Goal: Use online tool/utility: Use online tool/utility

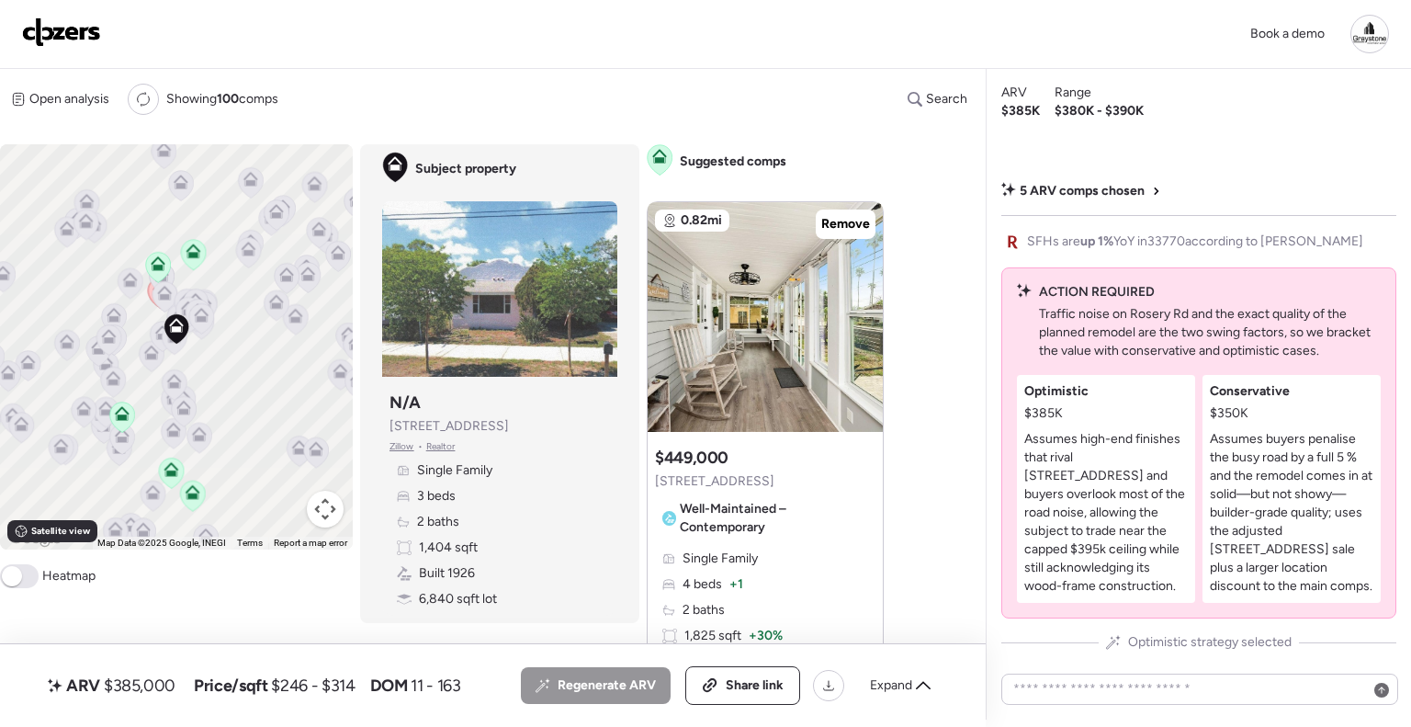
click at [83, 38] on img at bounding box center [61, 31] width 79 height 29
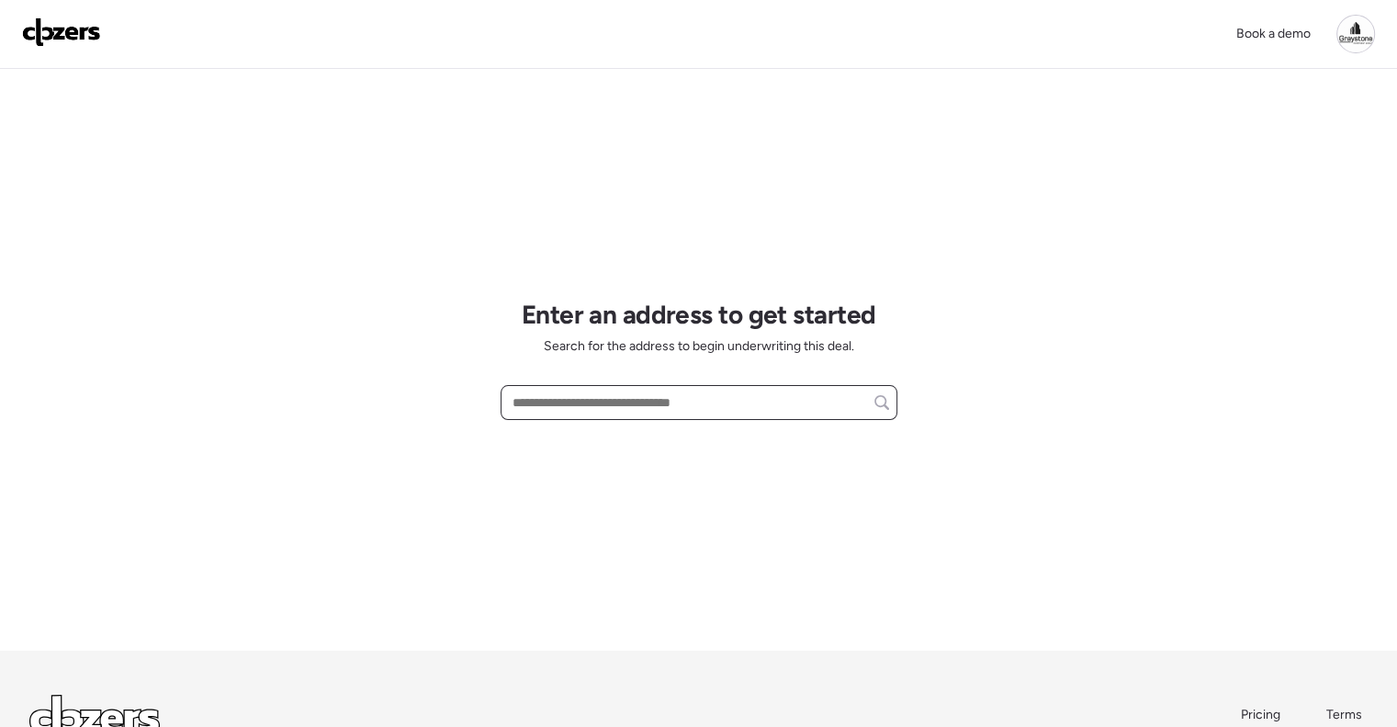
click at [616, 402] on input "text" at bounding box center [699, 402] width 380 height 26
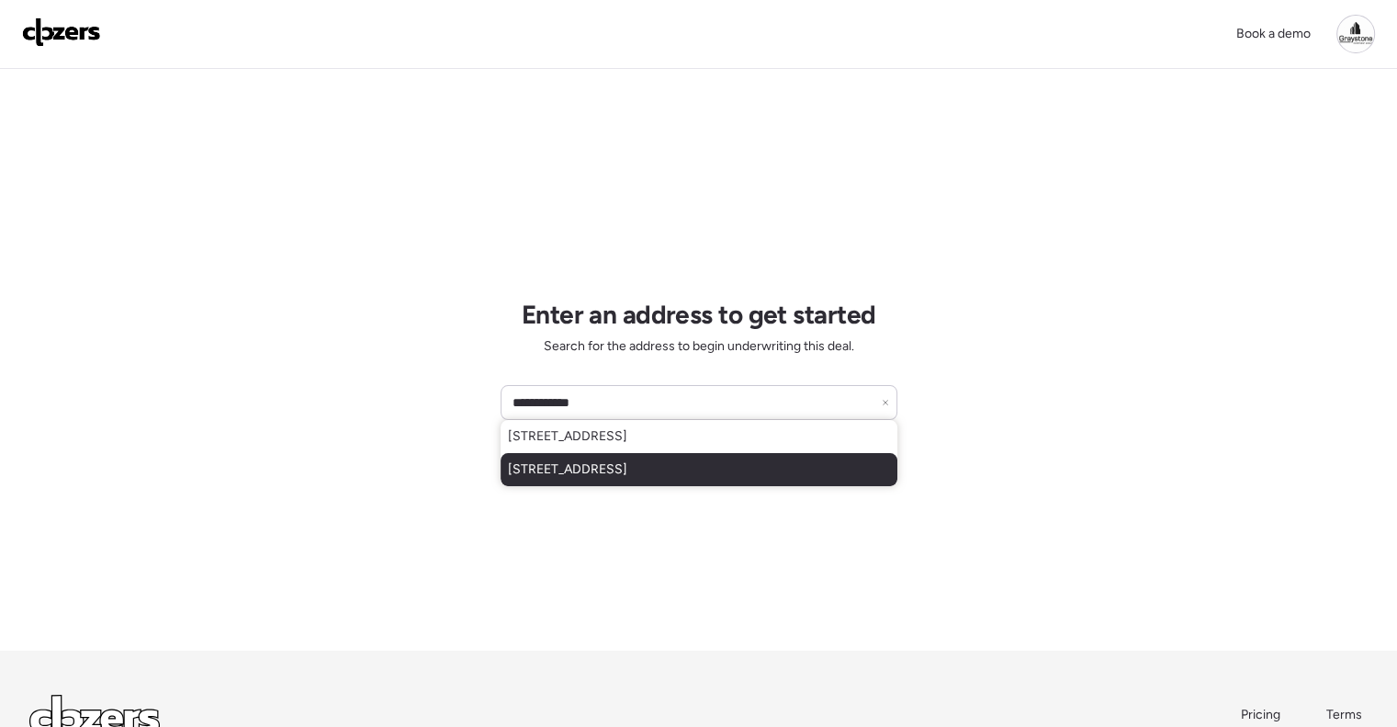
click at [627, 470] on span "790 15th Ave S, Saint Petersburg, FL, 33701" at bounding box center [567, 469] width 119 height 18
type input "**********"
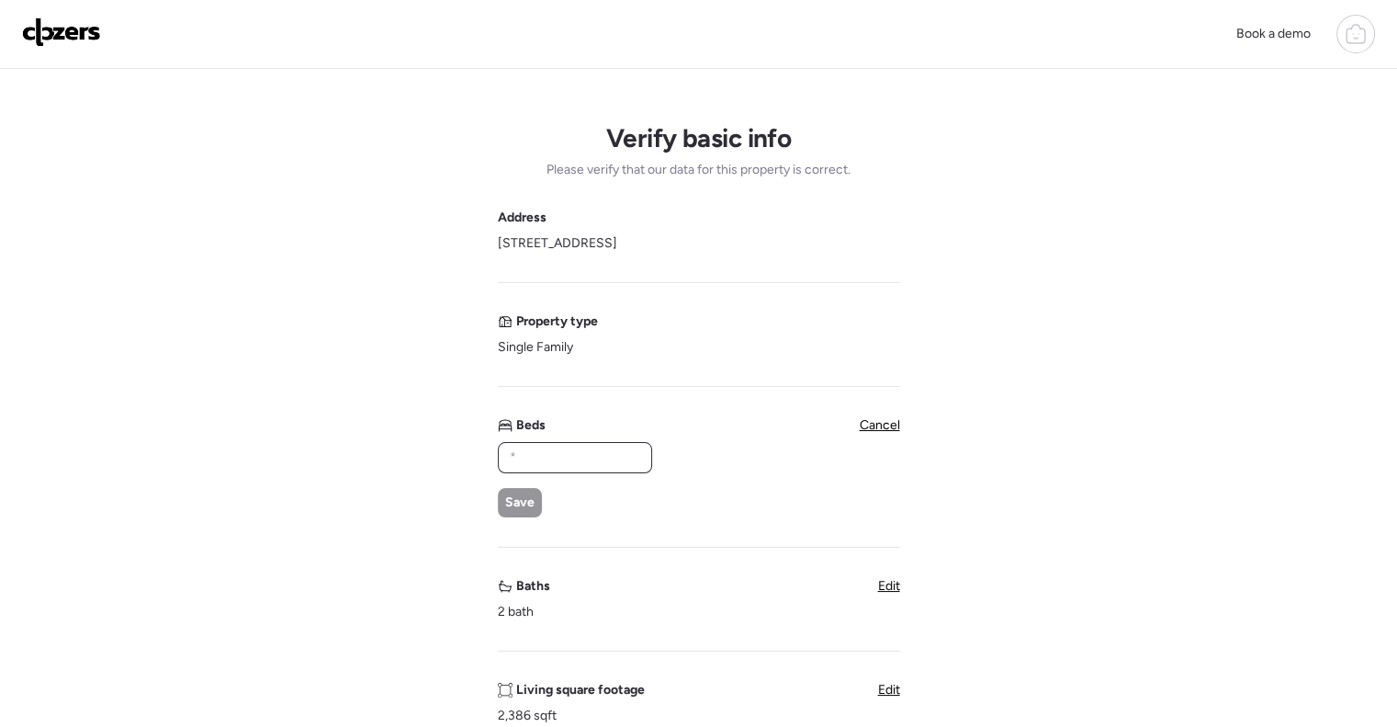
click at [588, 458] on input "text" at bounding box center [575, 458] width 138 height 26
type input "*"
click at [506, 498] on span "Save" at bounding box center [519, 502] width 29 height 18
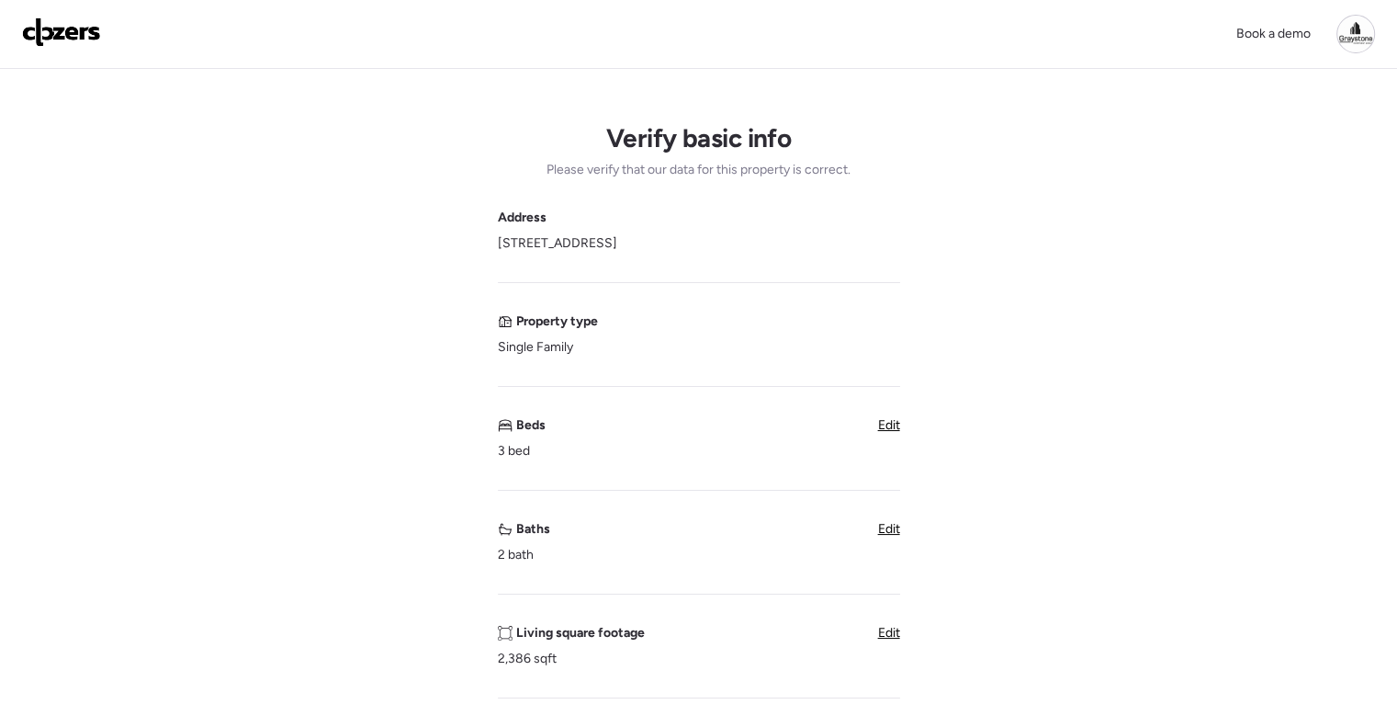
click at [889, 631] on span "Edit" at bounding box center [889, 633] width 22 height 16
drag, startPoint x: 573, startPoint y: 666, endPoint x: 416, endPoint y: 657, distance: 157.3
type input "****"
click at [509, 697] on div "Save" at bounding box center [520, 709] width 44 height 29
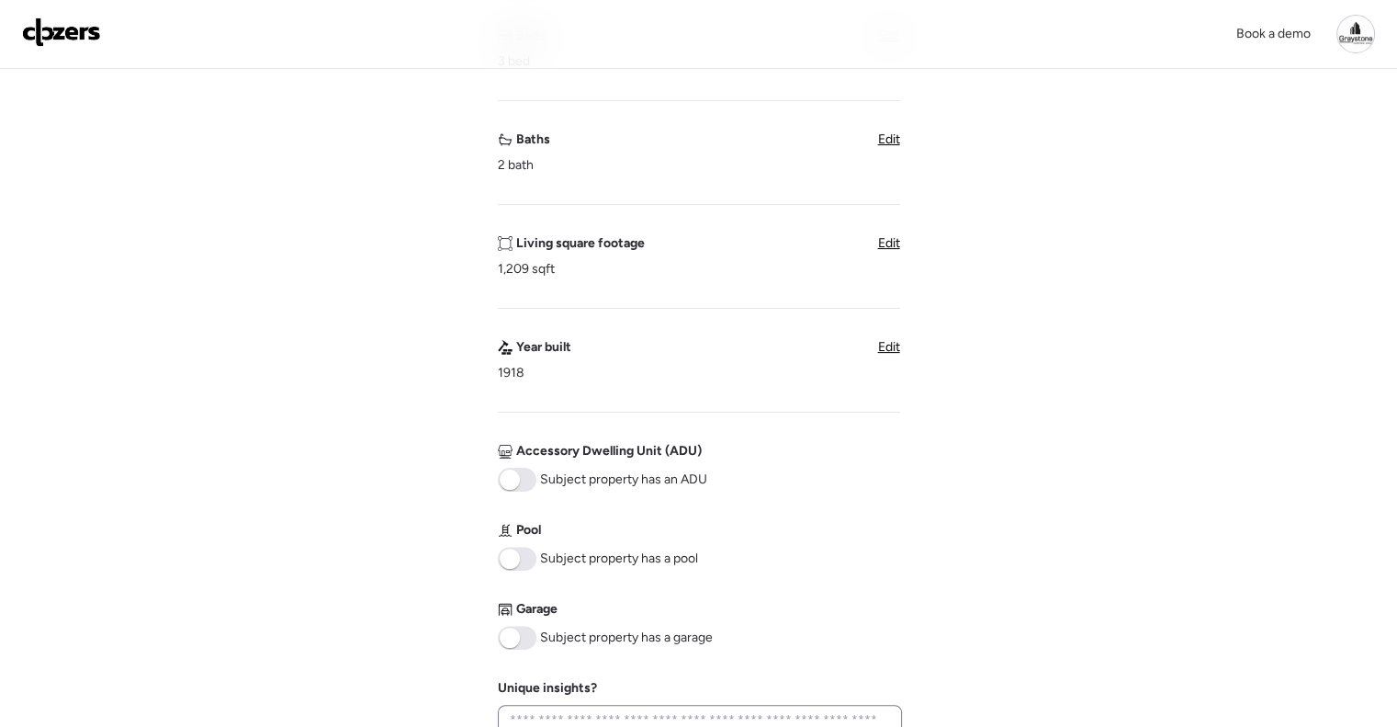
scroll to position [551, 0]
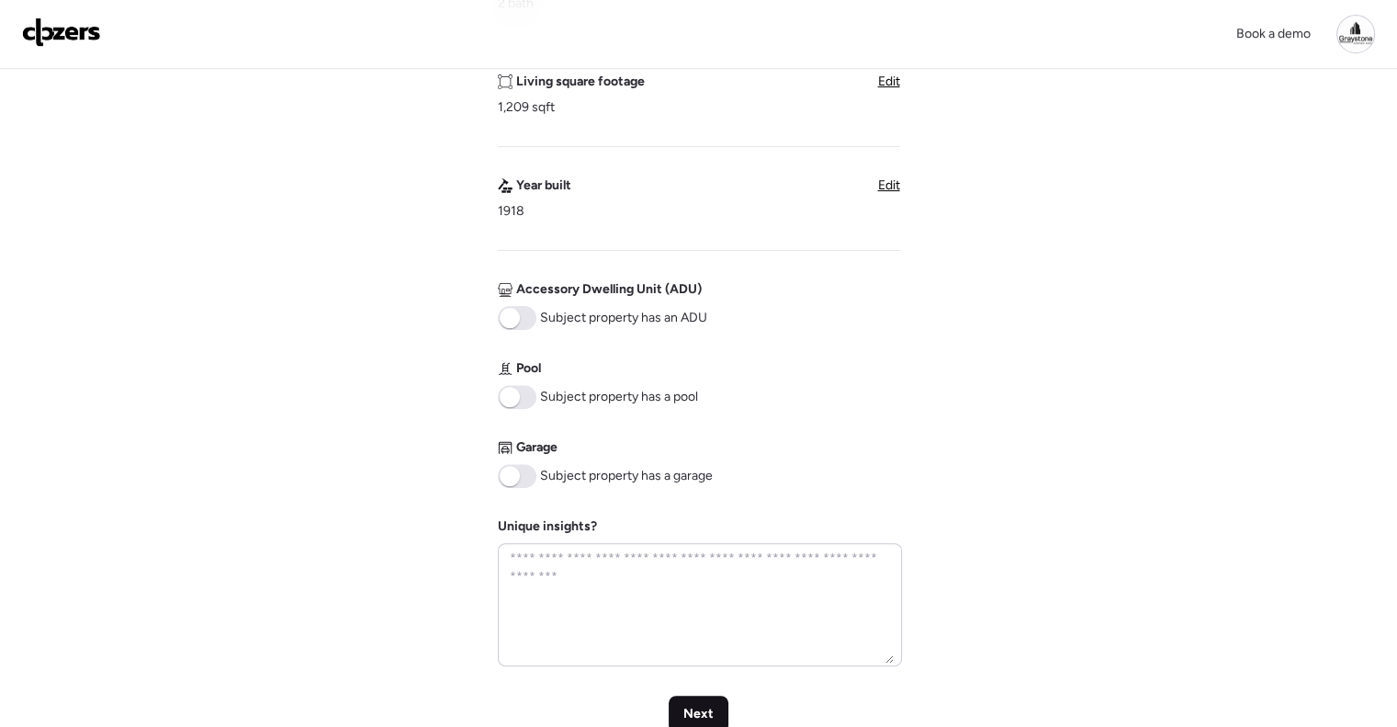
click at [706, 705] on span "Next" at bounding box center [698, 714] width 30 height 18
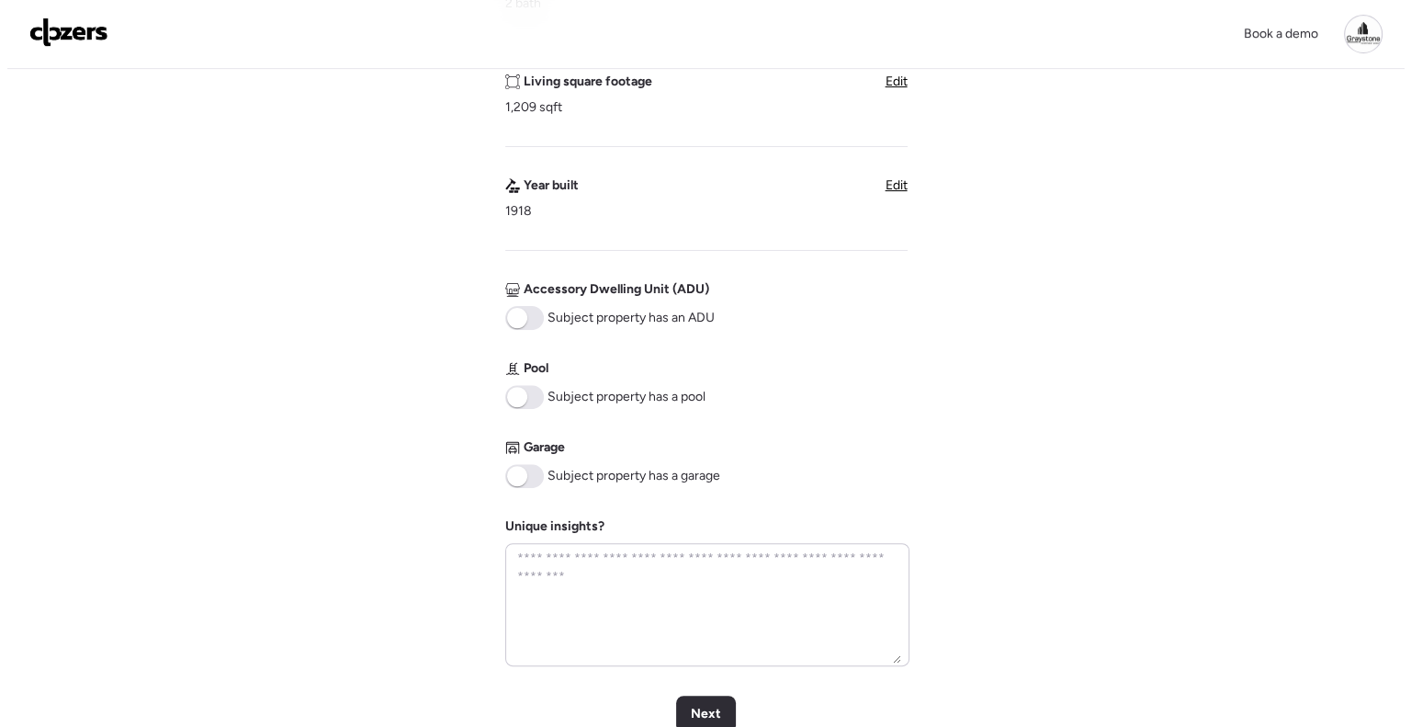
scroll to position [0, 0]
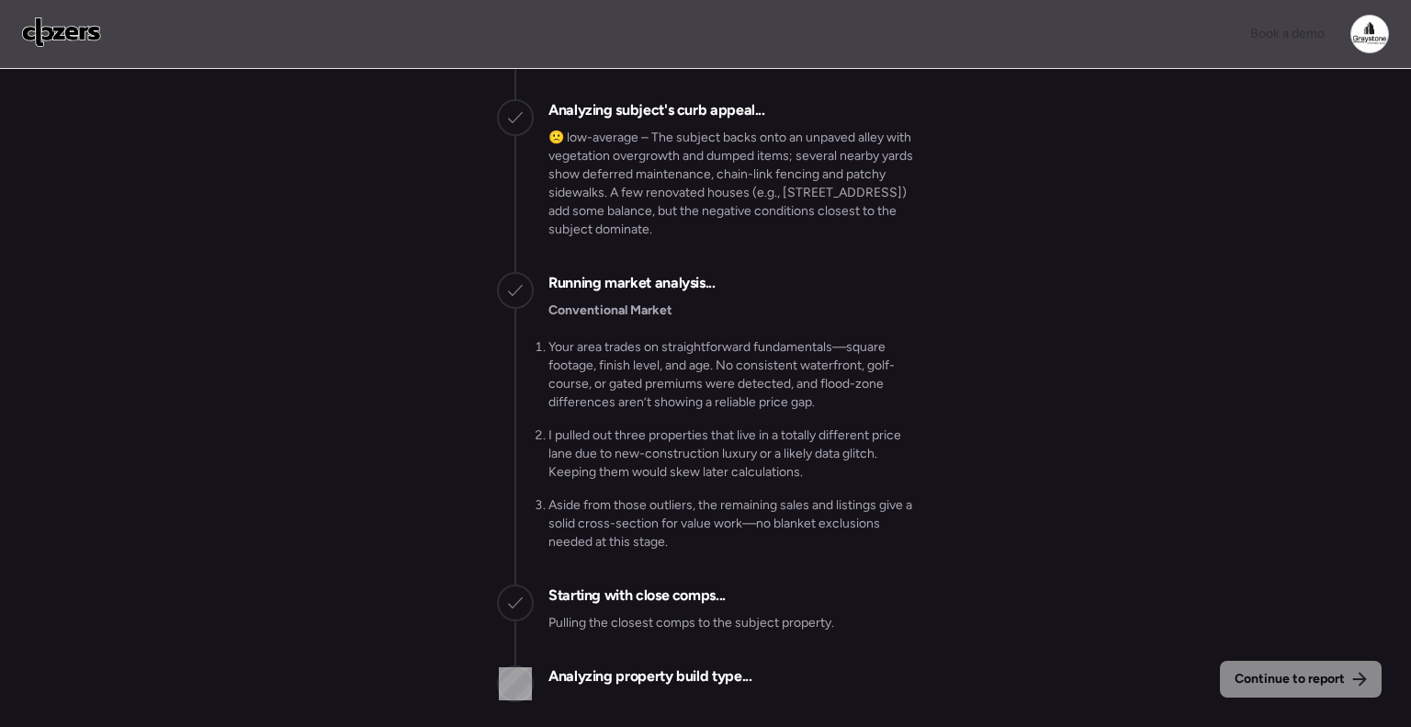
click at [765, 451] on li "I pulled out three properties that live in a totally different price lane due t…" at bounding box center [731, 453] width 366 height 55
click at [862, 455] on li "I pulled out three properties that live in a totally different price lane due t…" at bounding box center [731, 453] width 366 height 55
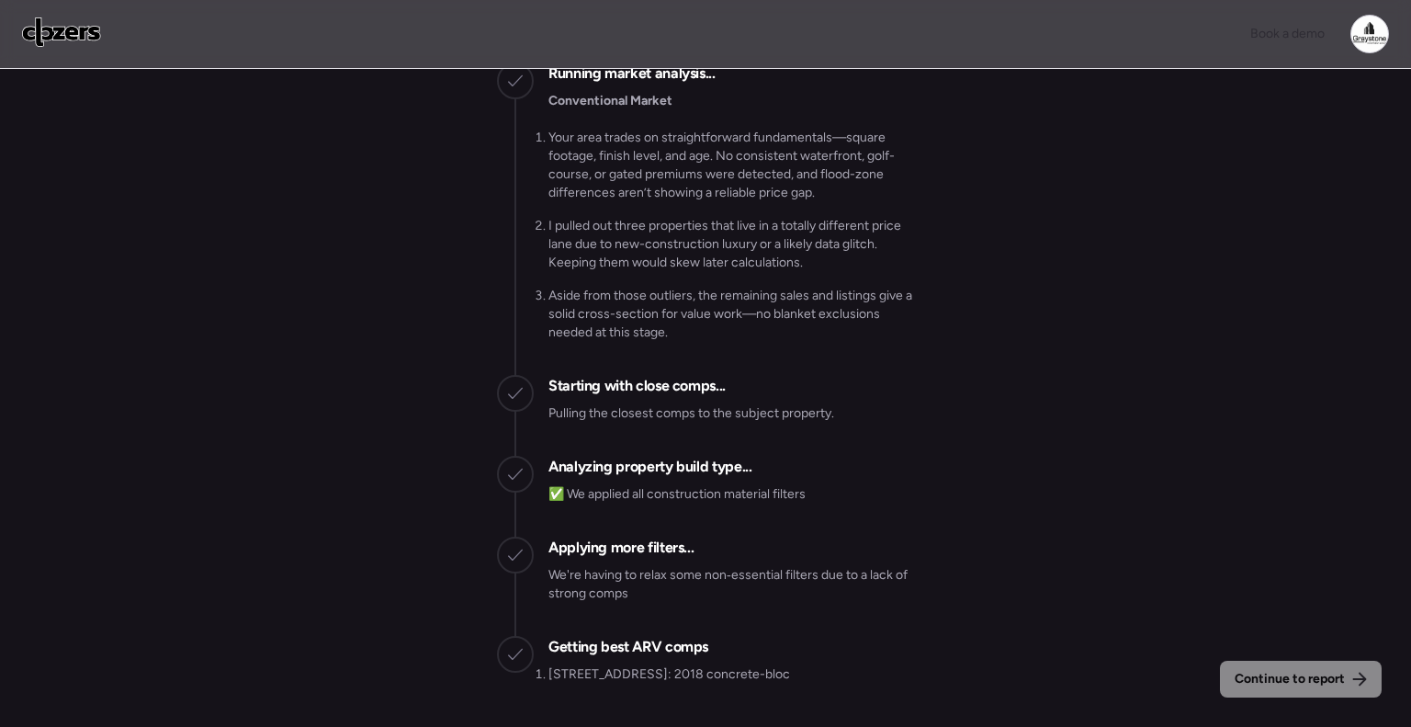
click at [862, 455] on div "Gathering all comps... I found 100 possible comps near 790 15th Ave S, Saint Pe…" at bounding box center [705, 130] width 417 height 1201
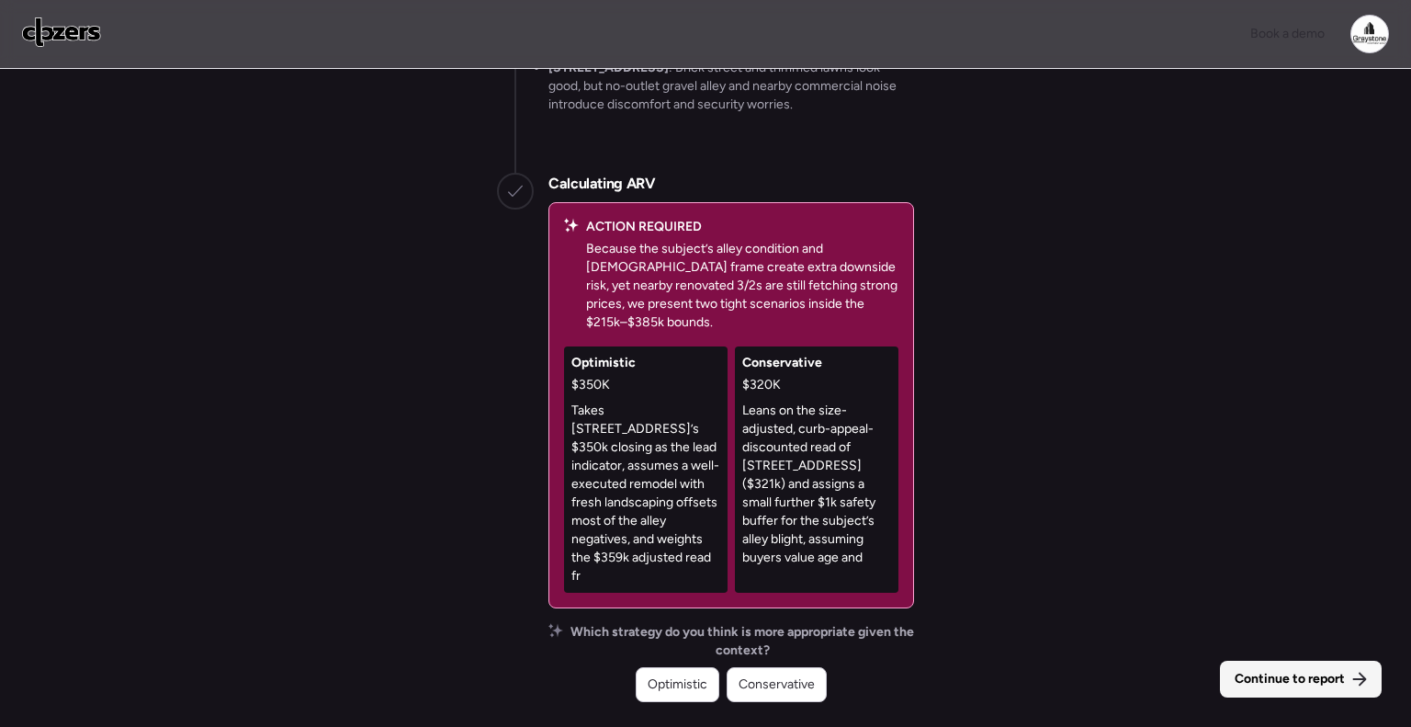
click at [1299, 673] on span "Continue to report" at bounding box center [1290, 679] width 110 height 18
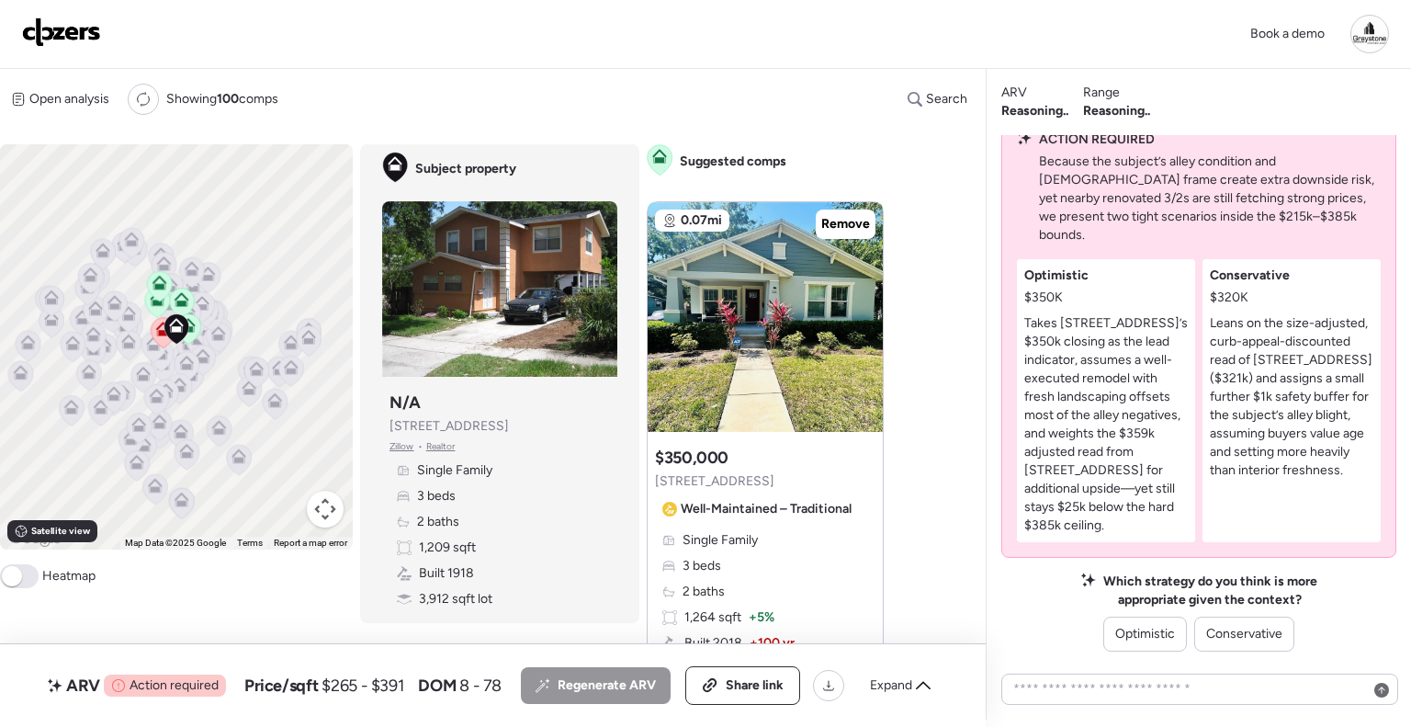
click at [958, 336] on div "Open analysis Re-run report Showing 100 comps Search Comps list Analysis To act…" at bounding box center [489, 394] width 978 height 651
click at [1155, 638] on span "Optimistic" at bounding box center [1145, 634] width 60 height 18
